Goal: Task Accomplishment & Management: Complete application form

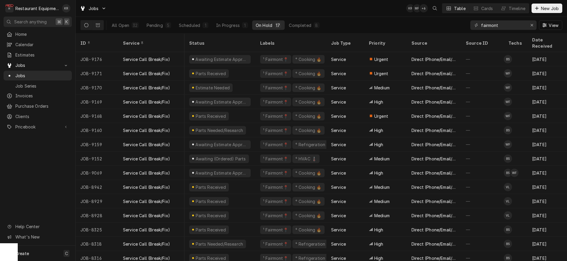
scroll to position [0, 54]
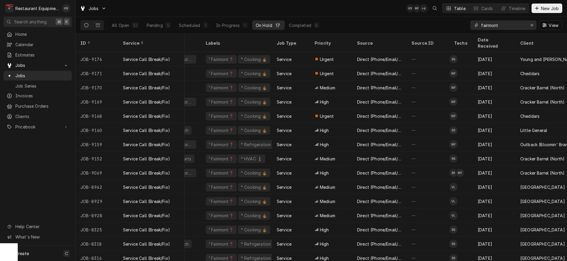
drag, startPoint x: 514, startPoint y: 28, endPoint x: 458, endPoint y: 23, distance: 55.8
click at [481, 23] on input "fairmont" at bounding box center [503, 24] width 44 height 9
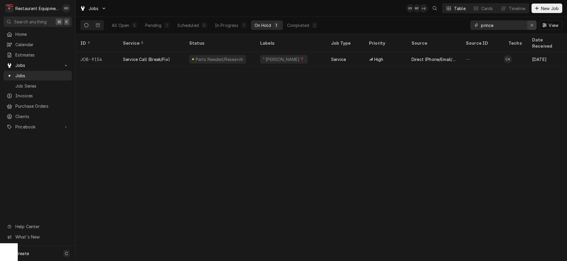
type input "prince"
click at [532, 27] on icon "Erase input" at bounding box center [531, 25] width 3 height 4
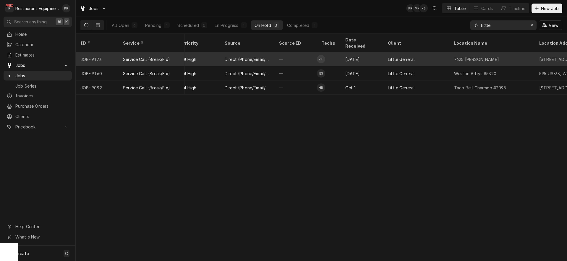
scroll to position [0, 0]
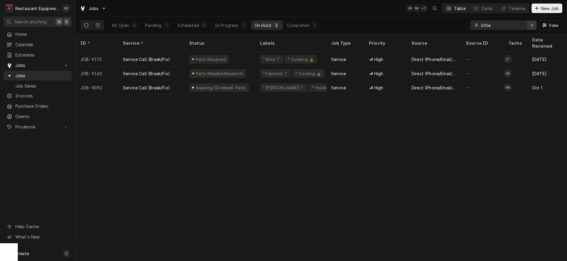
type input "little"
click at [532, 24] on icon "Erase input" at bounding box center [531, 25] width 3 height 4
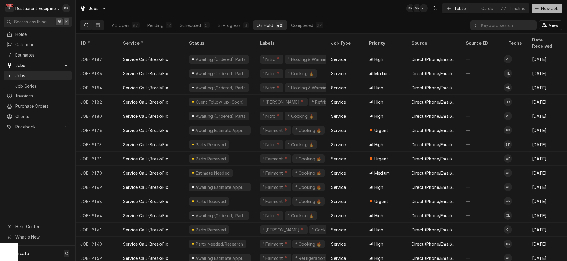
click at [553, 12] on button "New Job" at bounding box center [547, 8] width 31 height 9
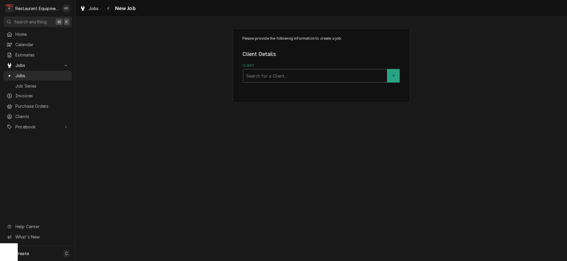
click at [290, 75] on div "Client" at bounding box center [315, 75] width 138 height 11
type input "littl"
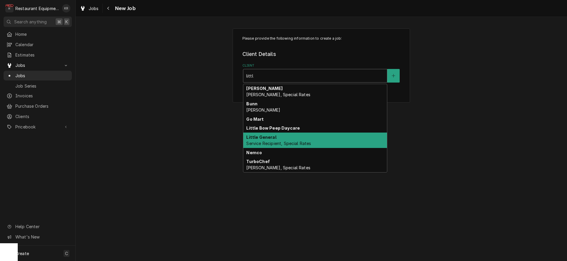
click at [289, 146] on span "Service Recipient, Special Rates" at bounding box center [278, 143] width 65 height 5
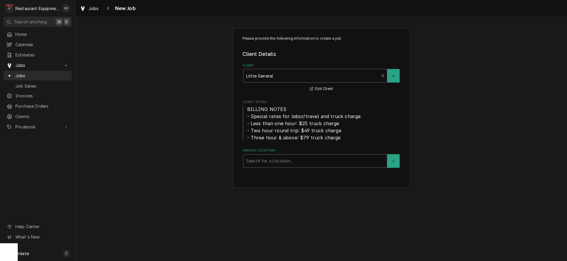
drag, startPoint x: 286, startPoint y: 161, endPoint x: 287, endPoint y: 157, distance: 4.2
click at [286, 161] on div "Service Location" at bounding box center [315, 161] width 138 height 11
type input "2"
type input "p"
type input "r"
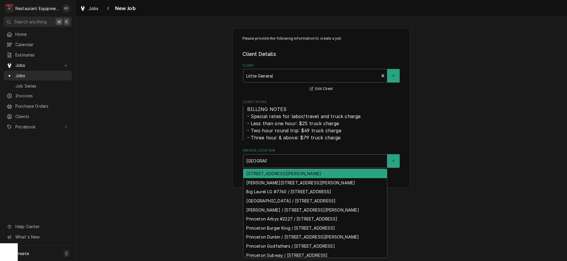
type input "princeton"
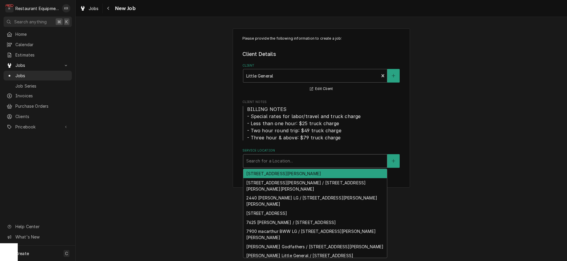
click at [297, 160] on div "Service Location" at bounding box center [315, 161] width 138 height 11
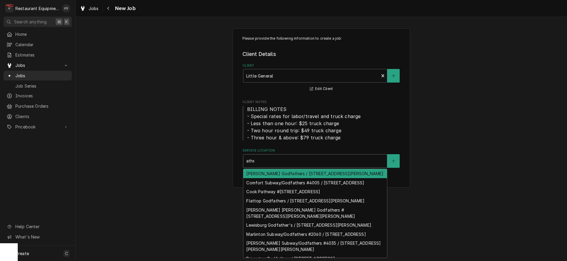
type input "athen"
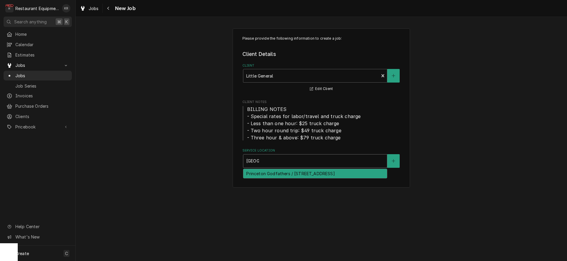
click at [324, 176] on div "Princeton Godfathers / 830 Athens Rd, Princeton, WV 24740" at bounding box center [315, 173] width 144 height 9
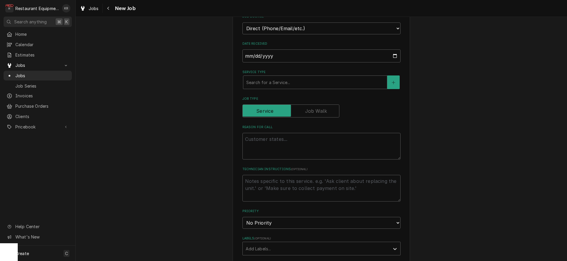
scroll to position [179, 0]
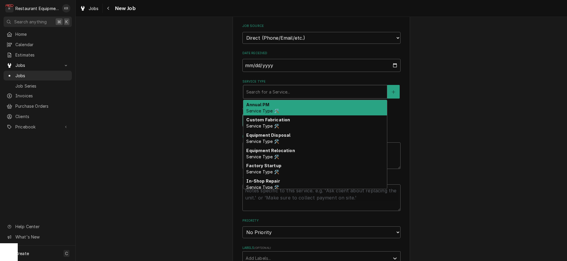
click at [282, 94] on div "Service Type" at bounding box center [315, 91] width 138 height 11
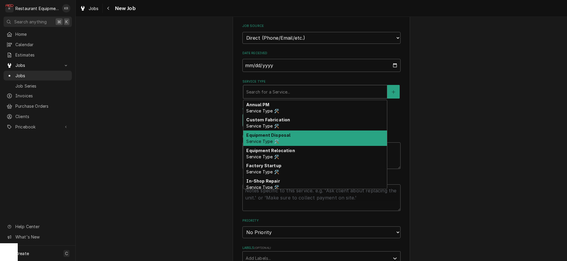
type textarea "x"
type input "b"
type textarea "x"
type input "br"
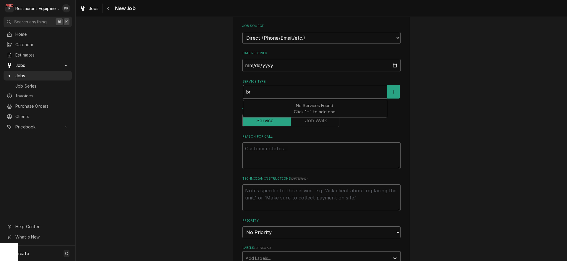
type textarea "x"
type input "bre"
type textarea "x"
type input "brea"
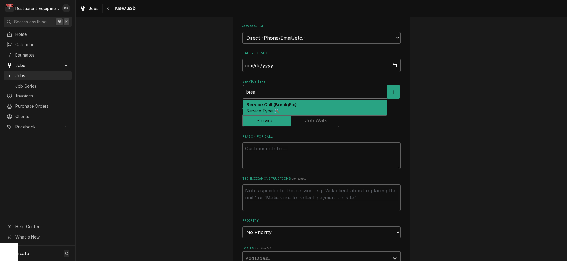
click at [272, 106] on strong "Service Call (Break/Fix)" at bounding box center [271, 104] width 50 height 5
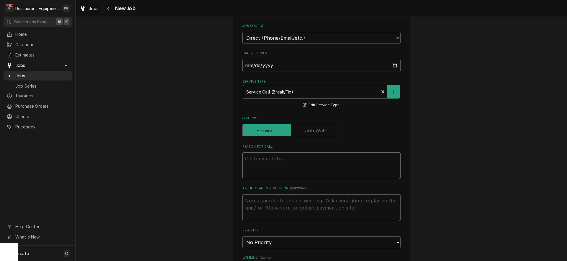
paste textarea "Work Order #: 89284 Request number: 113976 the gas oven on pizza smells like na…"
type textarea "x"
type textarea "Work Order #: 89284 Request number: 113976 the gas oven on pizza smells like na…"
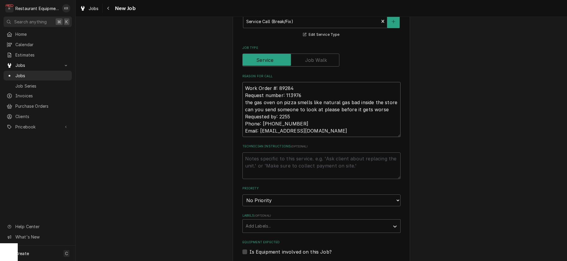
type textarea "x"
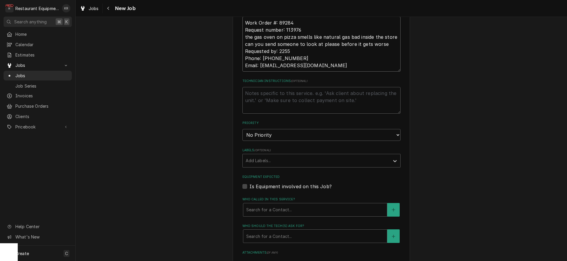
scroll to position [318, 0]
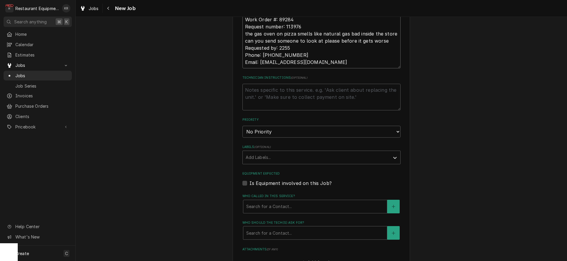
type textarea "Work Order #: 89284 Request number: 113976 the gas oven on pizza smells like na…"
click at [271, 88] on textarea "Technician Instructions ( optional )" at bounding box center [321, 97] width 158 height 27
select select "3"
click option "Medium" at bounding box center [0, 0] width 0 height 0
type textarea "x"
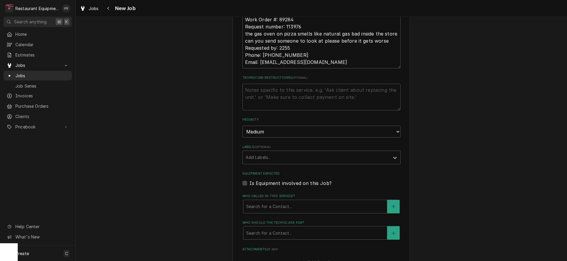
drag, startPoint x: 271, startPoint y: 137, endPoint x: 272, endPoint y: 134, distance: 3.3
click at [272, 135] on fieldset "Job Details Job Source Direct (Phone/Email/etc.) Service Channel Corrigo Ecotra…" at bounding box center [321, 138] width 158 height 532
select select "2"
click option "High" at bounding box center [0, 0] width 0 height 0
drag, startPoint x: 273, startPoint y: 141, endPoint x: 273, endPoint y: 144, distance: 3.3
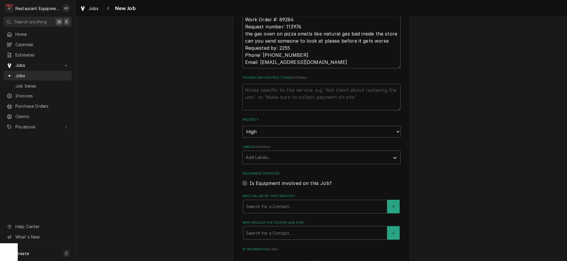
click at [273, 141] on fieldset "Job Details Job Source Direct (Phone/Email/etc.) Service Channel Corrigo Ecotra…" at bounding box center [321, 138] width 158 height 532
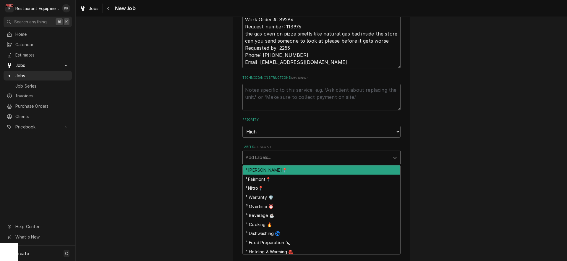
drag, startPoint x: 271, startPoint y: 155, endPoint x: 273, endPoint y: 159, distance: 3.8
click at [271, 155] on div "Labels" at bounding box center [316, 157] width 141 height 11
drag, startPoint x: 275, startPoint y: 170, endPoint x: 277, endPoint y: 163, distance: 7.7
click at [275, 169] on div "¹ Beckley📍" at bounding box center [322, 169] width 158 height 9
drag, startPoint x: 285, startPoint y: 156, endPoint x: 283, endPoint y: 148, distance: 7.5
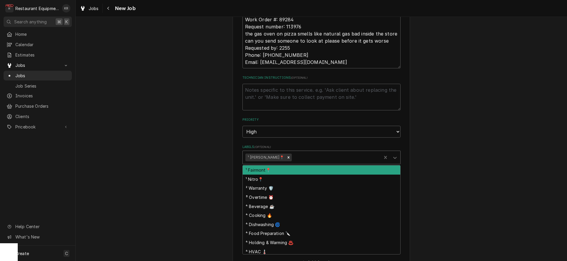
click at [293, 155] on div "Labels" at bounding box center [336, 157] width 86 height 11
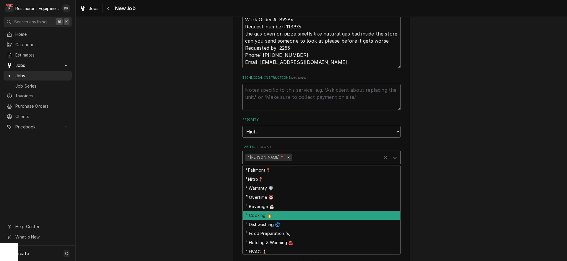
click at [284, 216] on div "⁴ Cooking 🔥" at bounding box center [322, 215] width 158 height 9
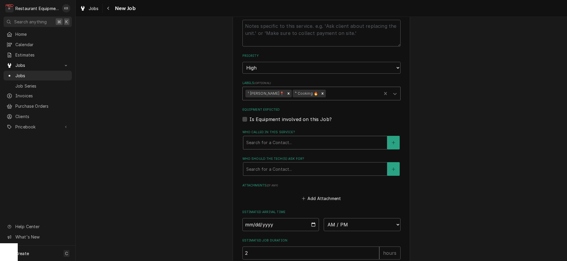
scroll to position [384, 0]
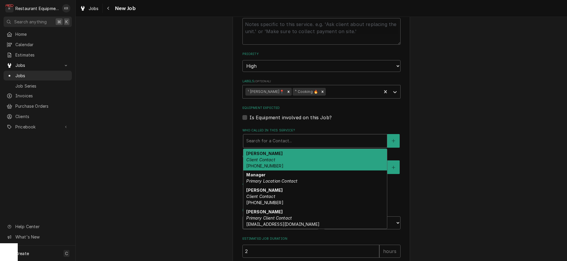
click at [283, 139] on div "Who called in this service?" at bounding box center [315, 140] width 138 height 11
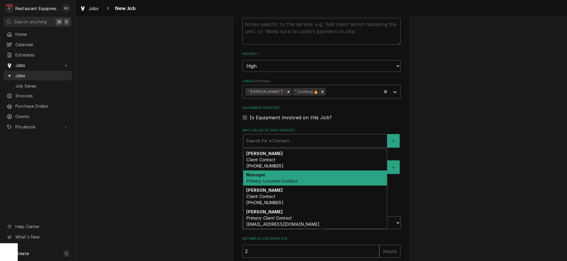
click at [284, 176] on div "Manager Primary Location Contact" at bounding box center [315, 177] width 144 height 15
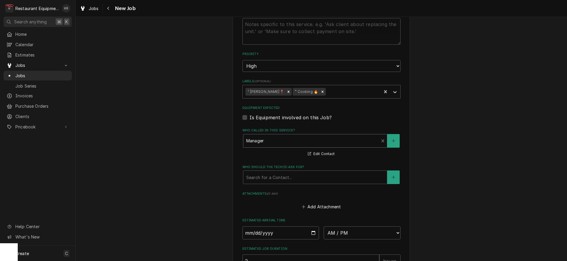
drag, startPoint x: 284, startPoint y: 180, endPoint x: 284, endPoint y: 183, distance: 3.3
click at [284, 180] on div "Who should the tech(s) ask for?" at bounding box center [315, 177] width 138 height 11
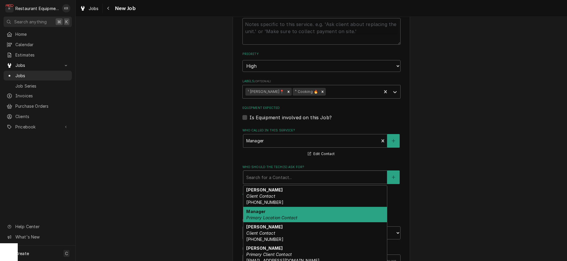
click at [283, 215] on em "Primary Location Contact" at bounding box center [271, 217] width 51 height 5
type textarea "x"
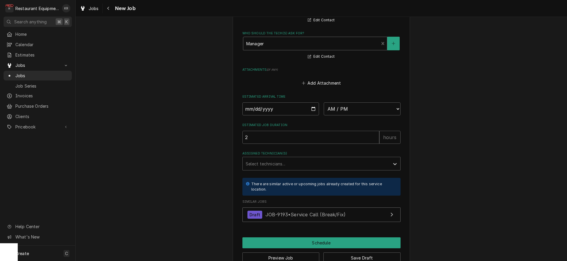
scroll to position [531, 0]
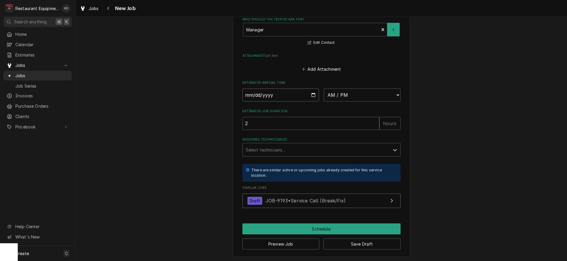
click at [312, 96] on input "Date" at bounding box center [280, 94] width 77 height 13
type input "[DATE]"
type textarea "x"
click at [324, 88] on select "AM / PM 6:00 AM 6:15 AM 6:30 AM 6:45 AM 7:00 AM 7:15 AM 7:30 AM 7:45 AM 8:00 AM…" at bounding box center [362, 94] width 77 height 13
select select "15:45:00"
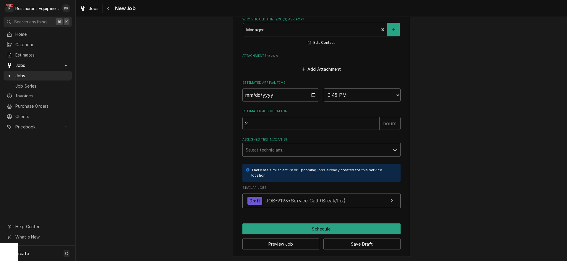
click option "3:45 PM" at bounding box center [0, 0] width 0 height 0
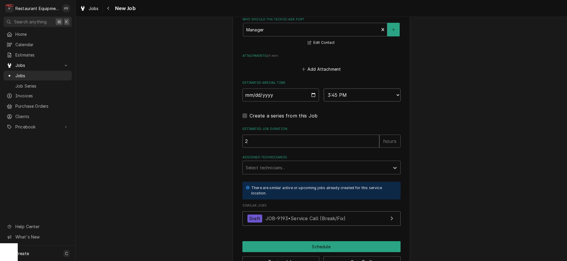
type textarea "x"
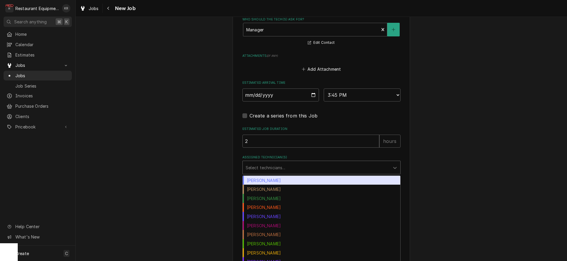
click at [281, 168] on div "Assigned Technician(s)" at bounding box center [316, 167] width 141 height 11
type input "pa"
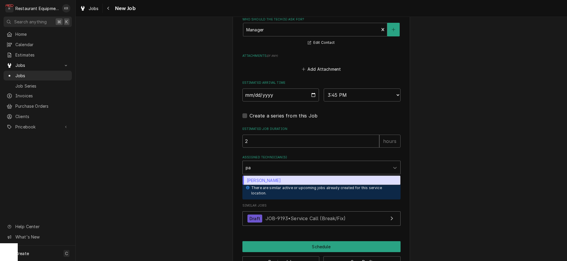
drag, startPoint x: 280, startPoint y: 180, endPoint x: 276, endPoint y: 192, distance: 11.8
click at [280, 180] on div "Paxton Turner" at bounding box center [322, 180] width 158 height 9
type textarea "x"
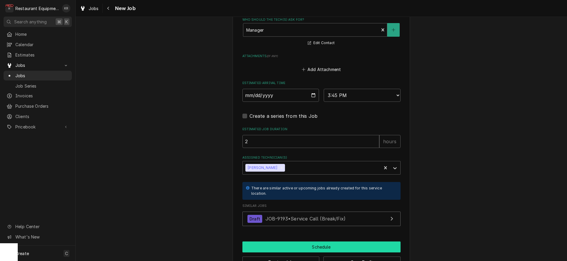
scroll to position [532, 0]
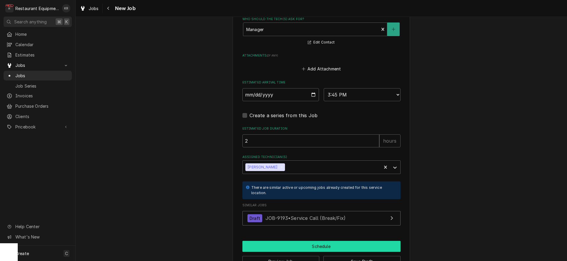
drag, startPoint x: 287, startPoint y: 248, endPoint x: 285, endPoint y: 238, distance: 10.6
click at [287, 248] on button "Schedule" at bounding box center [321, 246] width 158 height 11
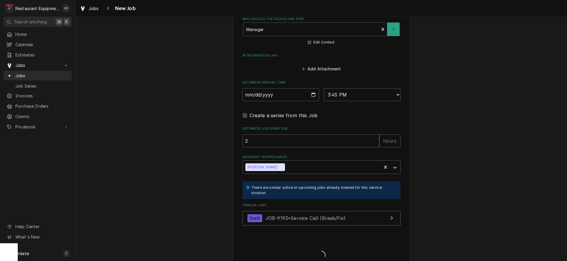
type textarea "x"
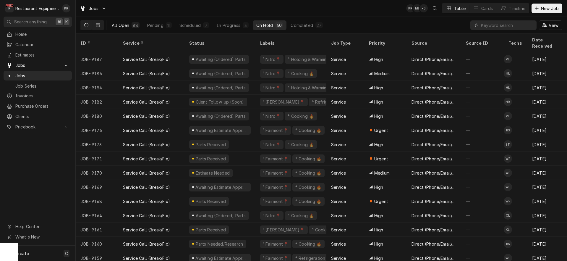
click at [122, 26] on div "All Open" at bounding box center [120, 25] width 17 height 6
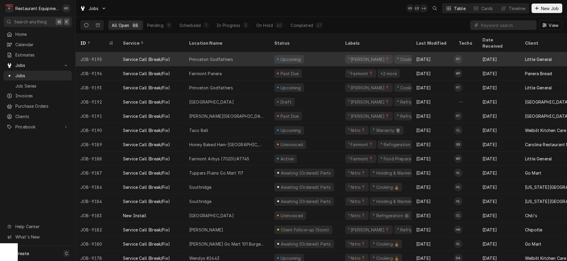
click at [236, 53] on div "Princeton Godfathers" at bounding box center [227, 59] width 85 height 14
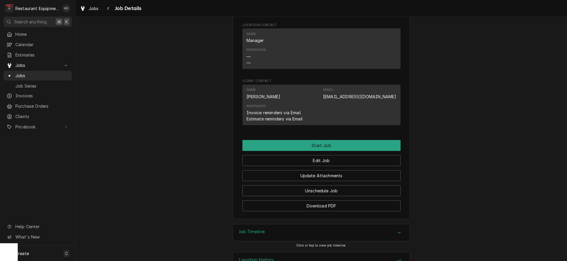
scroll to position [509, 0]
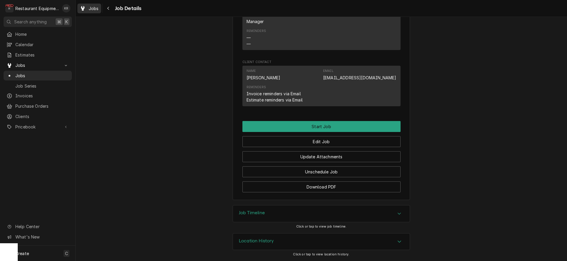
drag, startPoint x: 93, startPoint y: 6, endPoint x: 100, endPoint y: 12, distance: 9.7
click at [93, 6] on span "Jobs" at bounding box center [94, 8] width 10 height 6
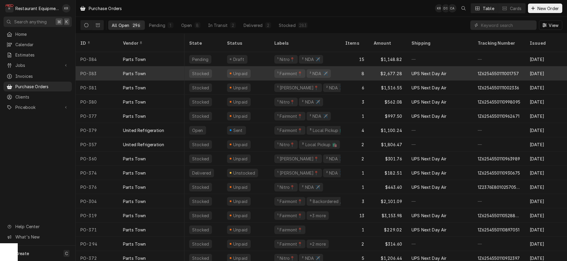
scroll to position [0, 1]
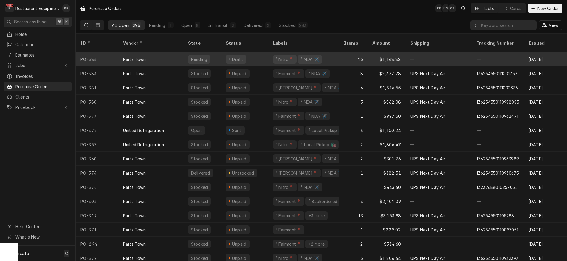
click at [244, 55] on div "Draft" at bounding box center [244, 59] width 47 height 14
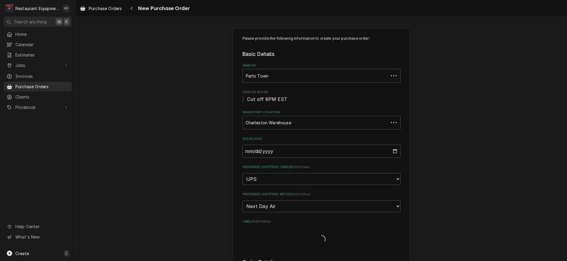
type textarea "x"
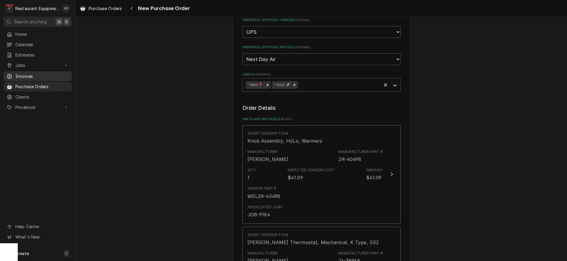
scroll to position [133, 0]
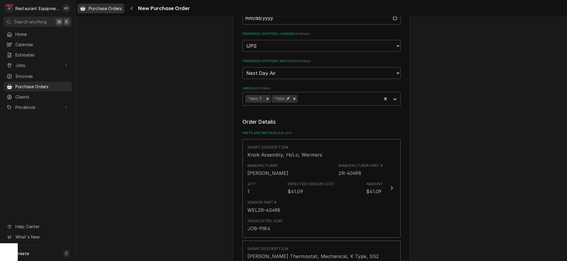
click at [108, 8] on span "Purchase Orders" at bounding box center [105, 8] width 33 height 6
